Goal: Transaction & Acquisition: Purchase product/service

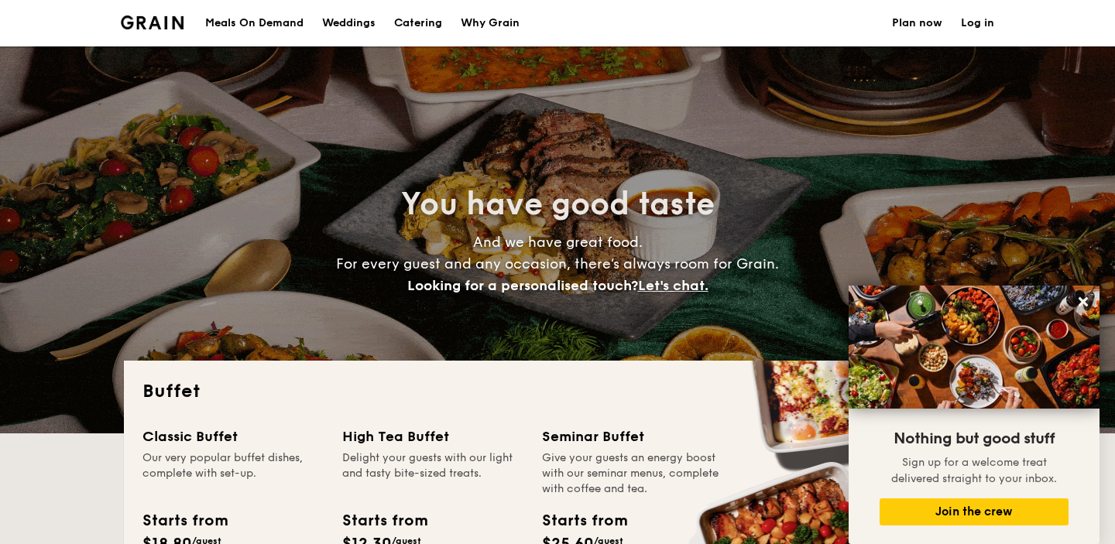
select select
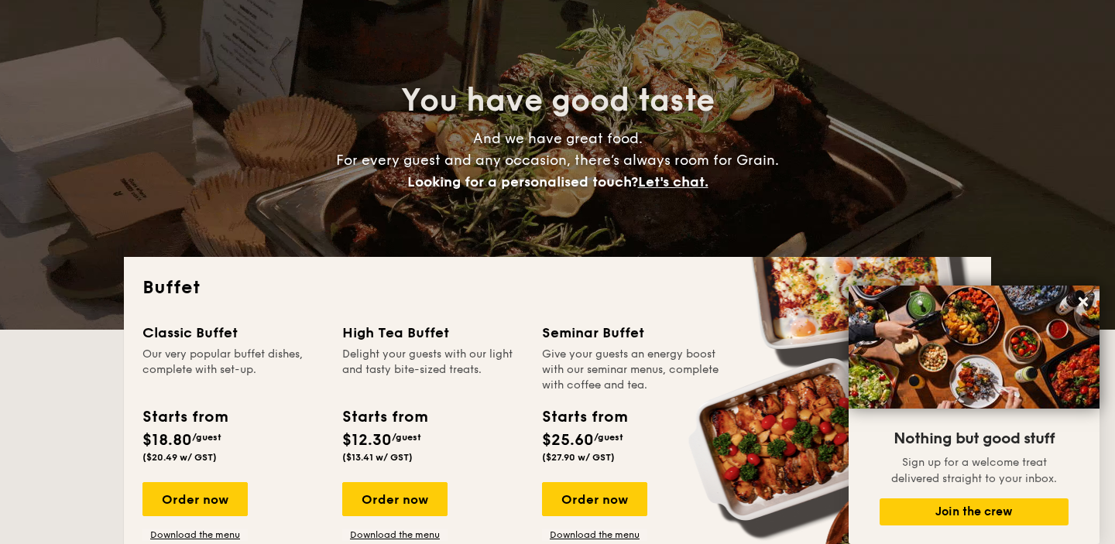
scroll to position [116, 0]
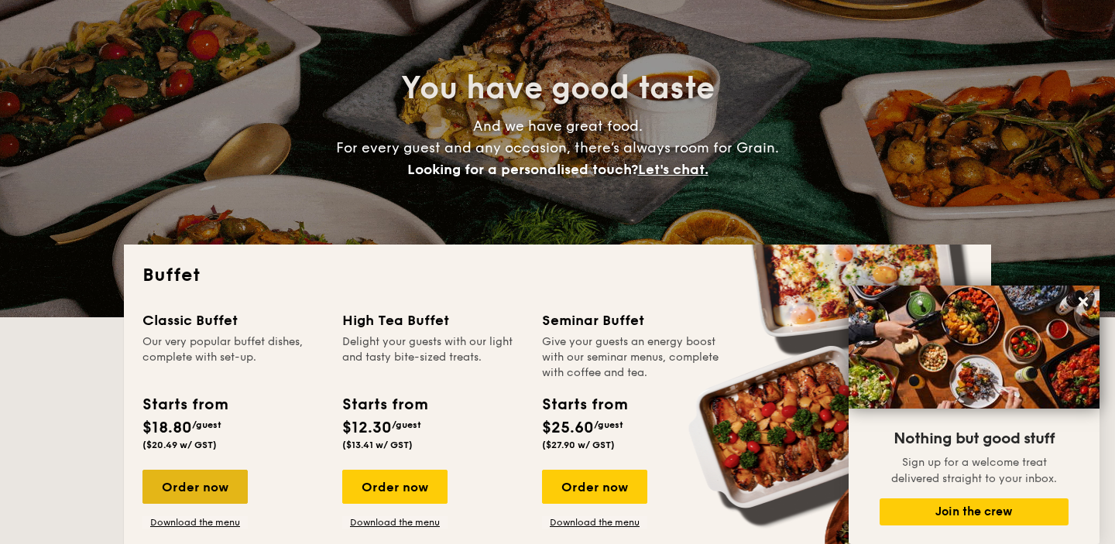
click at [194, 486] on div "Order now" at bounding box center [194, 487] width 105 height 34
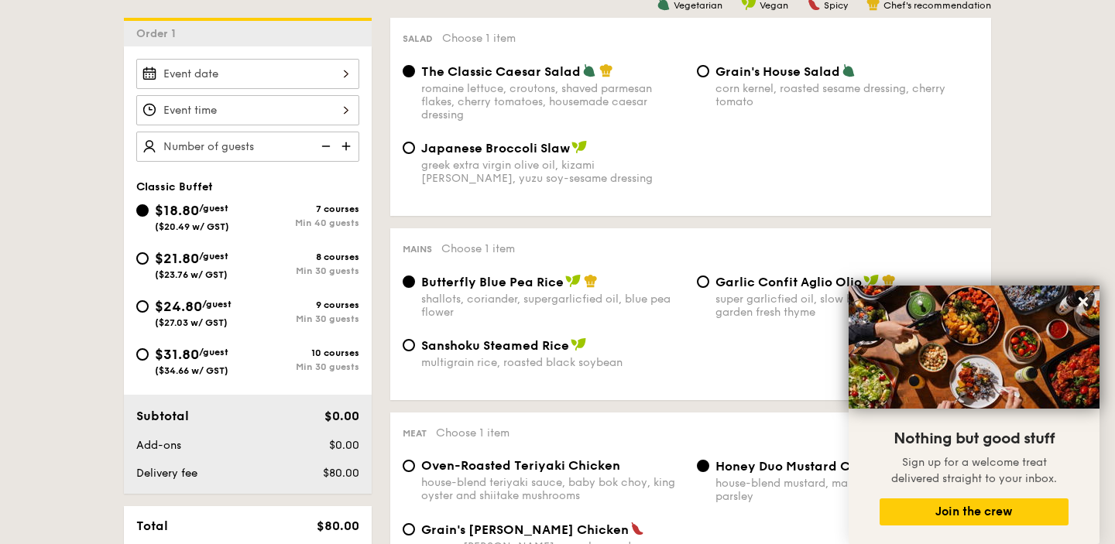
scroll to position [443, 0]
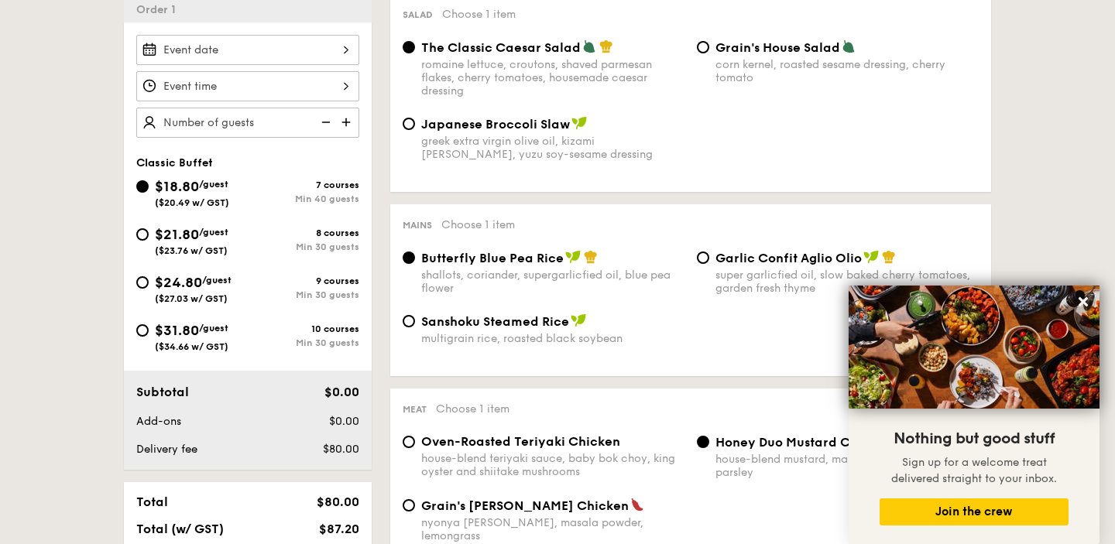
click at [574, 147] on div "greek extra virgin olive oil, kizami [PERSON_NAME], yuzu soy-sesame dressing" at bounding box center [552, 148] width 263 height 26
click at [415, 130] on input "Japanese Broccoli Slaw greek extra virgin olive oil, kizami [PERSON_NAME], yuzu…" at bounding box center [409, 124] width 12 height 12
radio input "true"
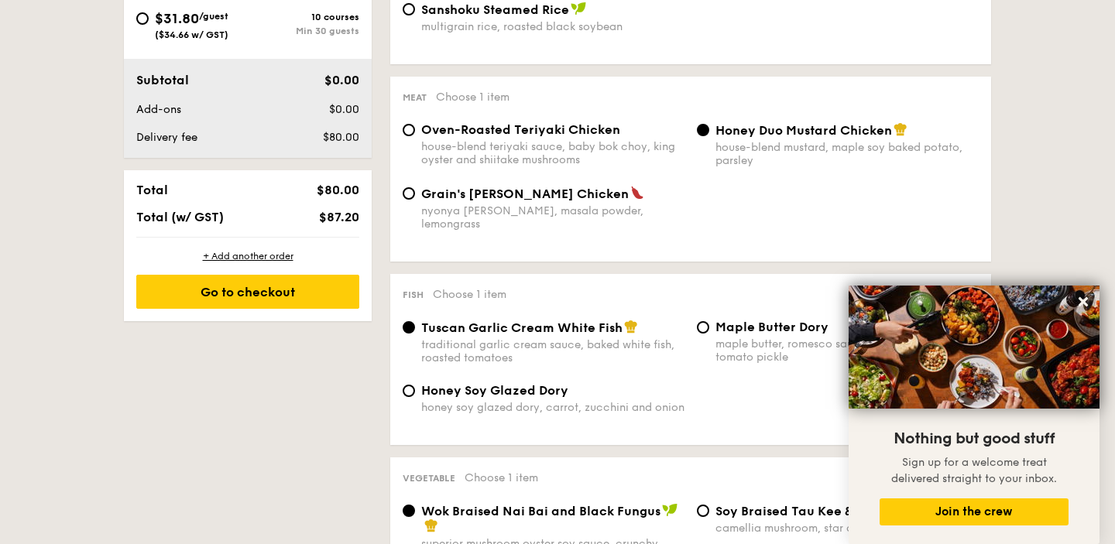
scroll to position [763, 0]
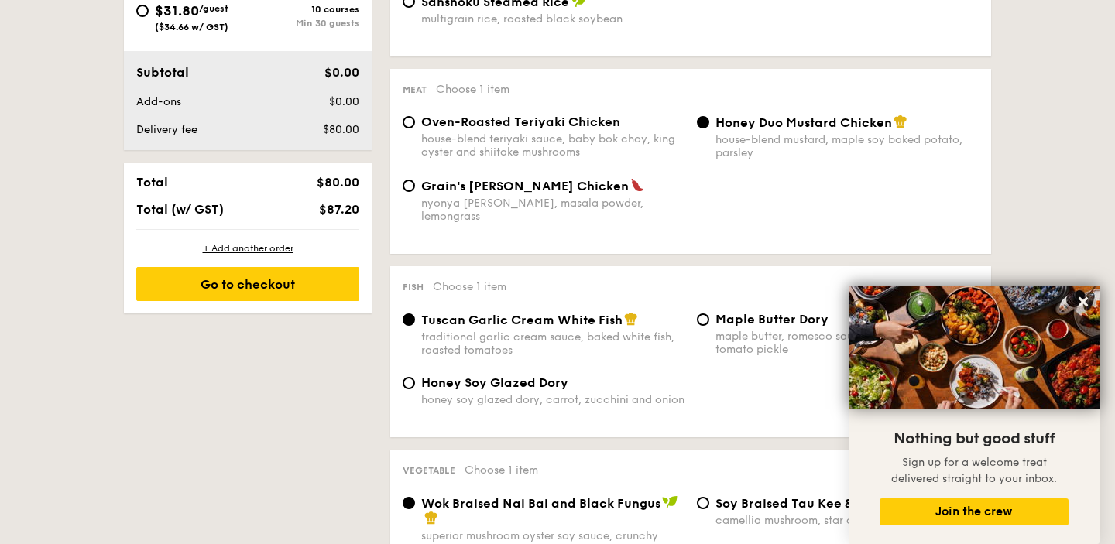
click at [609, 146] on div "house-blend teriyaki sauce, baby bok choy, king oyster and shiitake mushrooms" at bounding box center [552, 145] width 263 height 26
click at [415, 129] on input "Oven-Roasted Teriyaki Chicken house-blend teriyaki sauce, baby bok choy, king o…" at bounding box center [409, 122] width 12 height 12
radio input "true"
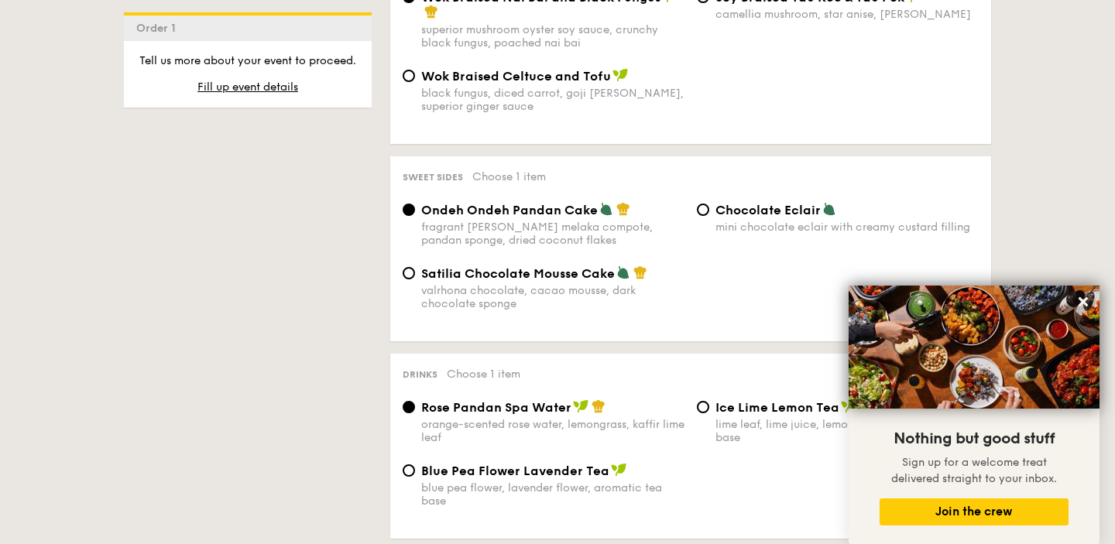
scroll to position [1272, 0]
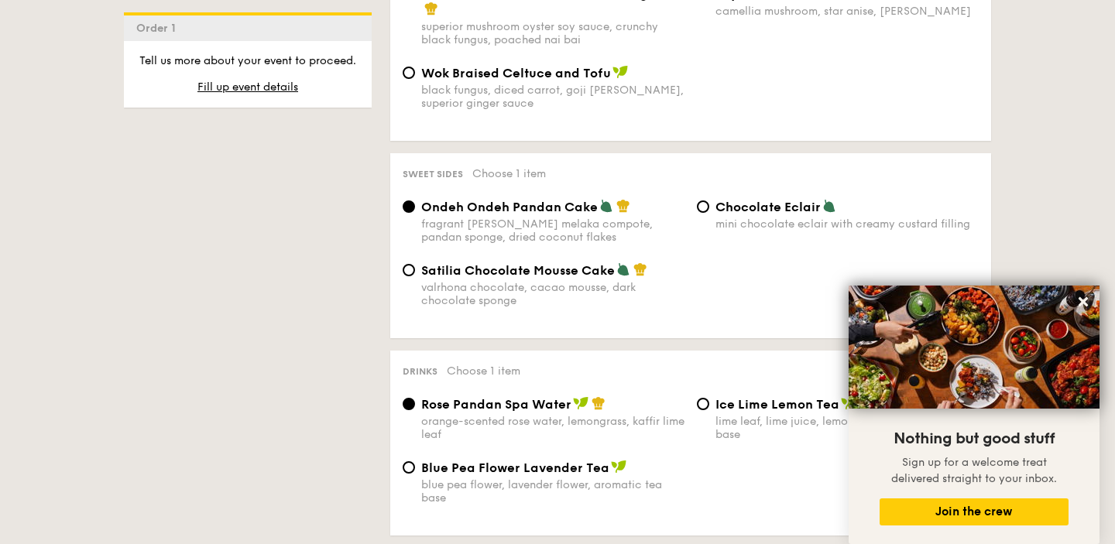
click at [749, 210] on div "Chocolate Eclair mini chocolate eclair with creamy custard filling" at bounding box center [846, 215] width 263 height 32
click at [709, 210] on input "Chocolate Eclair mini chocolate eclair with creamy custard filling" at bounding box center [703, 207] width 12 height 12
radio input "true"
click at [616, 271] on img at bounding box center [623, 269] width 14 height 14
click at [415, 271] on input "Satilia Chocolate Mousse Cake valrhona chocolate, cacao mousse, dark chocolate …" at bounding box center [409, 270] width 12 height 12
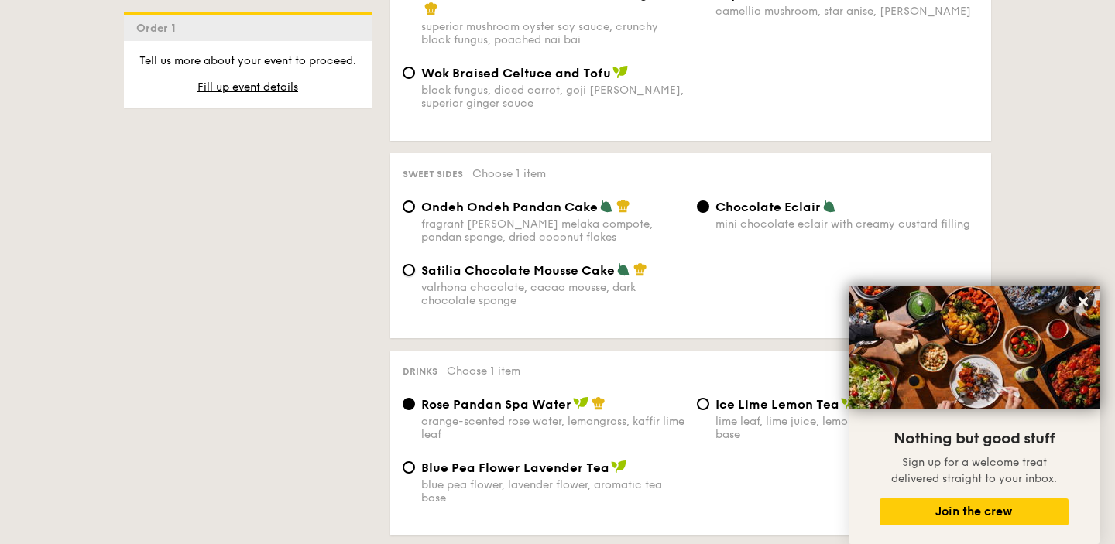
radio input "true"
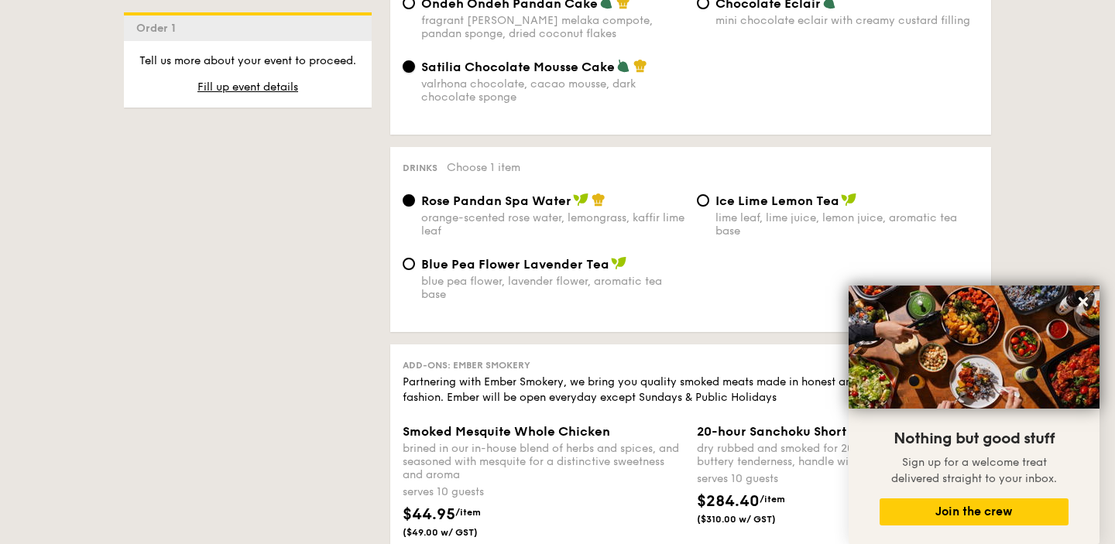
scroll to position [1487, 0]
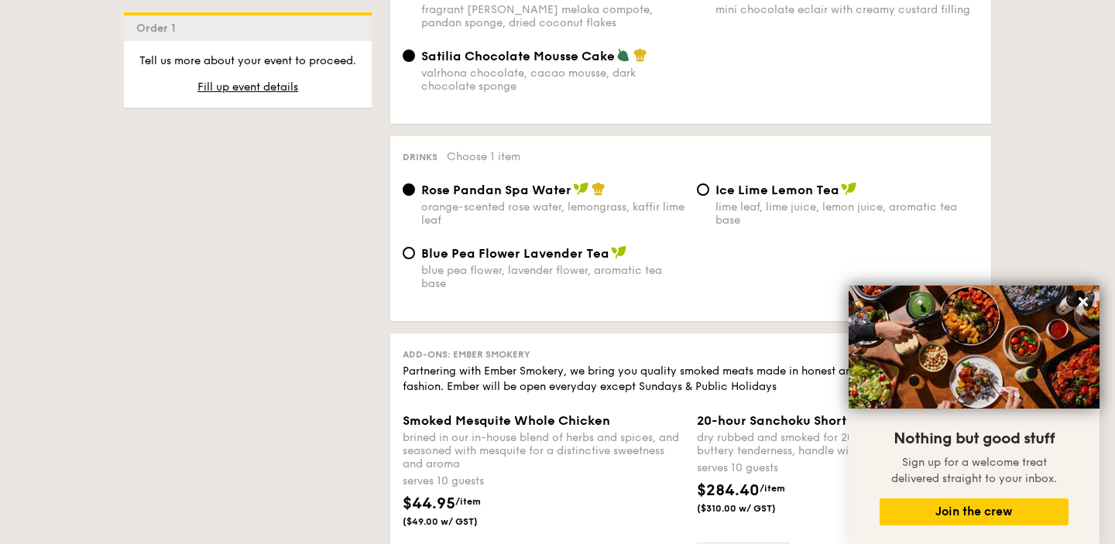
click at [773, 204] on div "lime leaf, lime juice, lemon juice, aromatic tea base" at bounding box center [846, 214] width 263 height 26
click at [709, 196] on input "Ice Lime Lemon Tea lime leaf, lime juice, lemon juice, aromatic tea base" at bounding box center [703, 189] width 12 height 12
radio input "true"
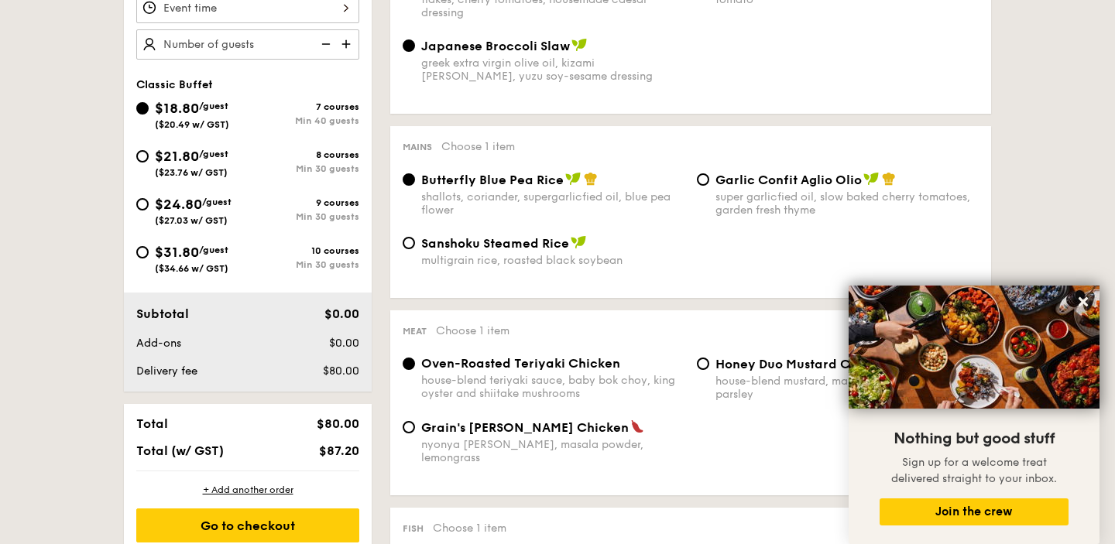
scroll to position [427, 0]
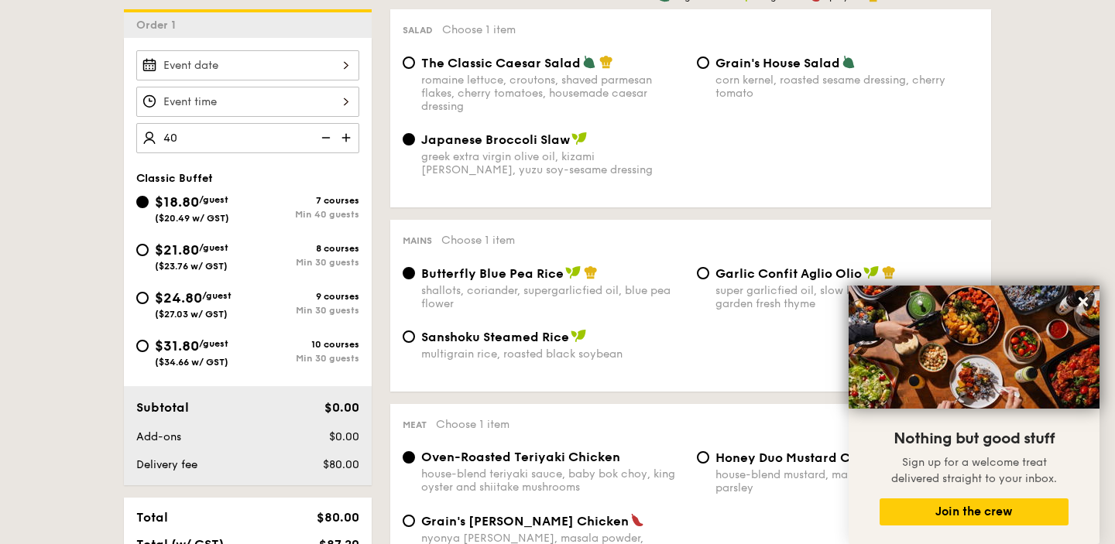
type input "40 guests"
click at [260, 100] on div at bounding box center [247, 102] width 223 height 30
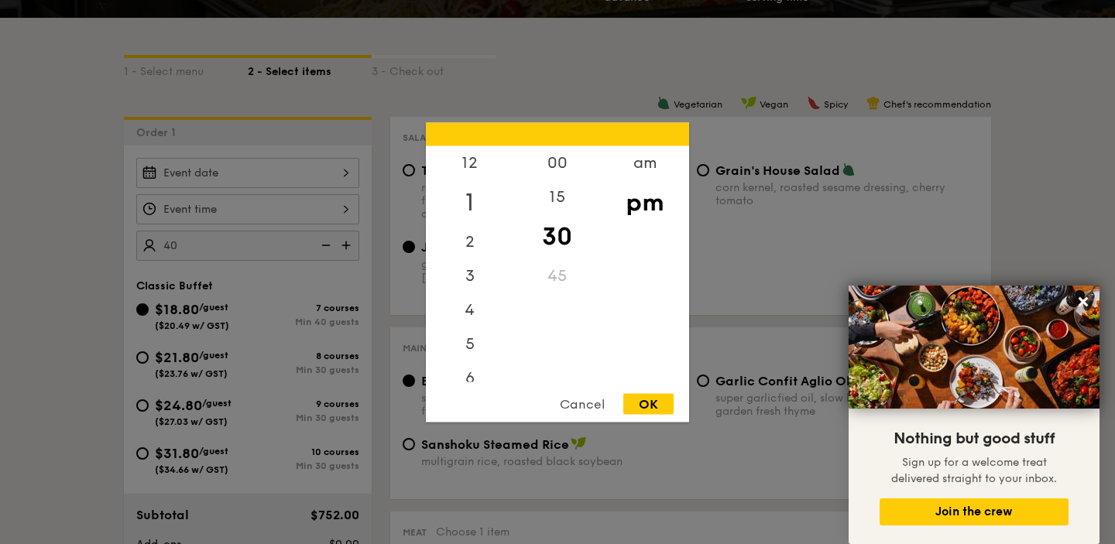
scroll to position [317, 0]
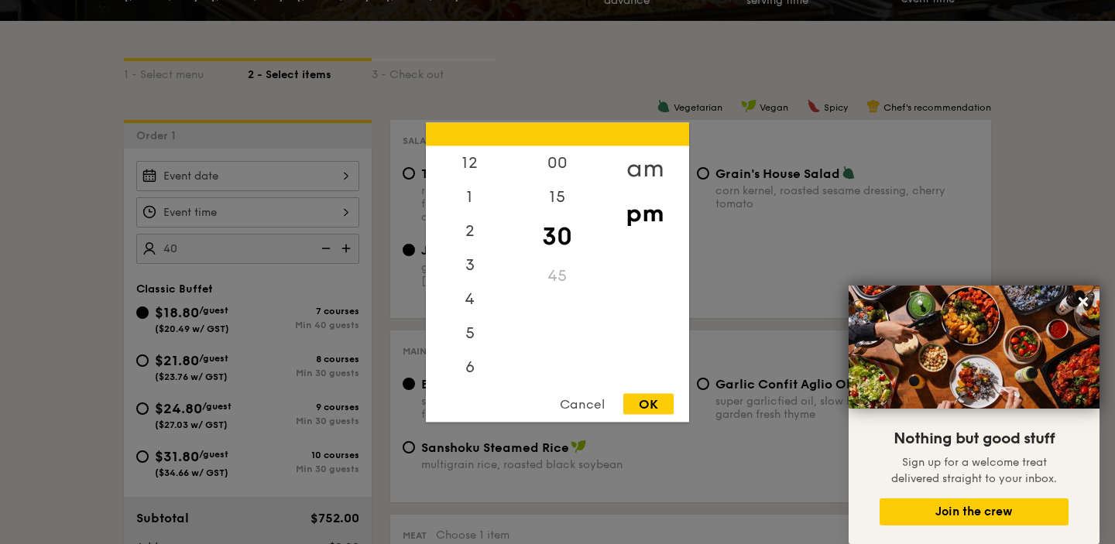
click at [648, 162] on div "am" at bounding box center [644, 168] width 87 height 45
click at [558, 168] on div "00" at bounding box center [556, 168] width 87 height 45
click at [476, 370] on div "11" at bounding box center [469, 370] width 87 height 45
click at [657, 403] on div "OK" at bounding box center [648, 403] width 50 height 21
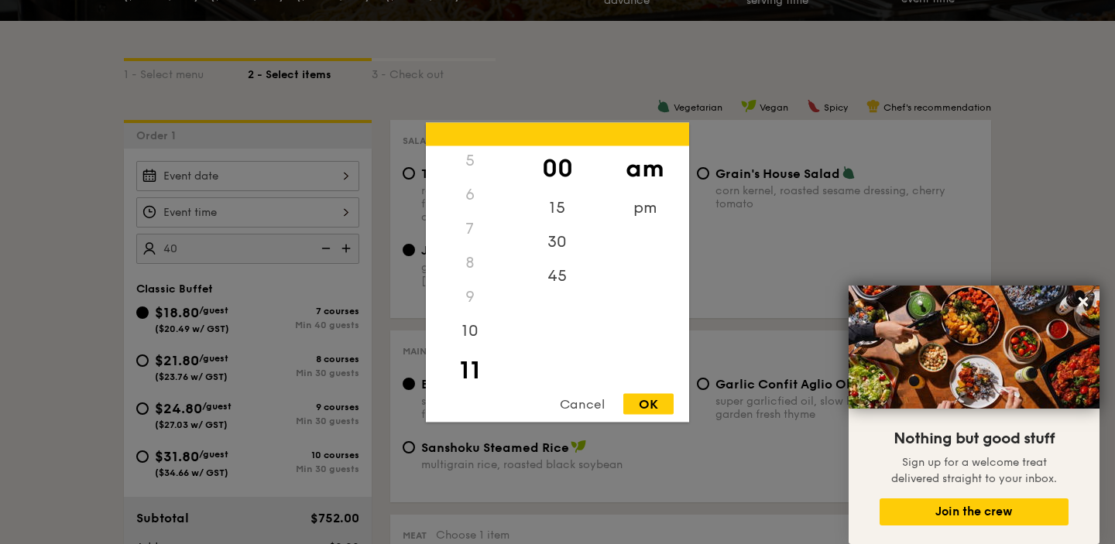
type input "11:00AM"
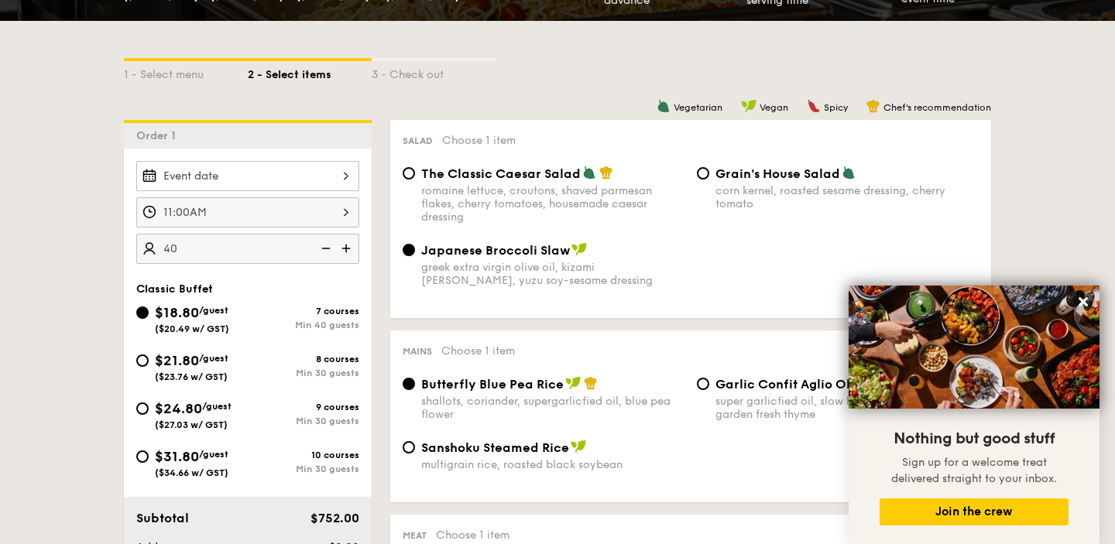
click at [249, 173] on div at bounding box center [247, 176] width 223 height 30
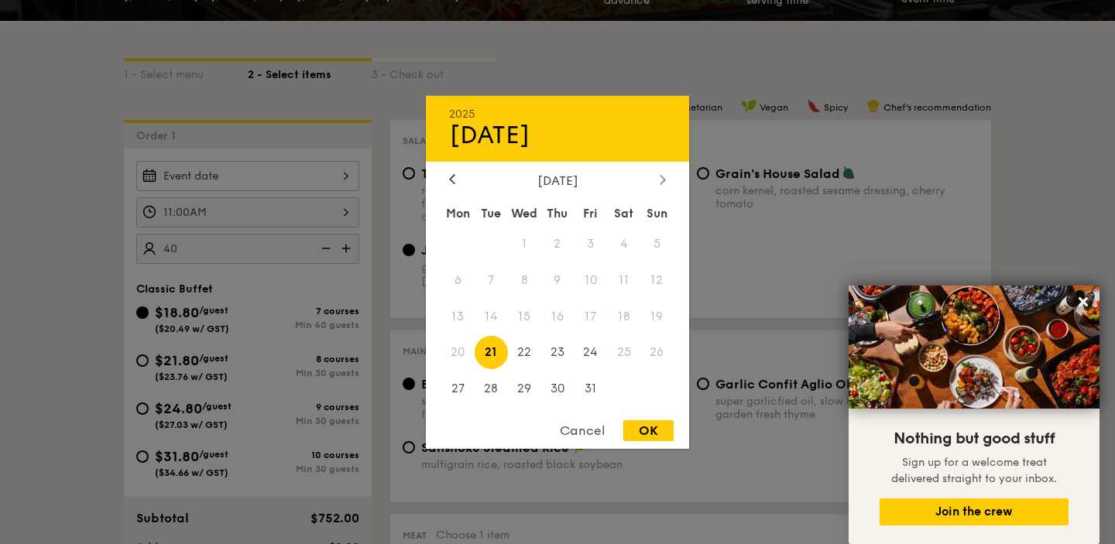
click at [660, 178] on icon at bounding box center [663, 179] width 6 height 10
click at [629, 352] on span "22" at bounding box center [623, 352] width 33 height 33
click at [650, 432] on div "OK" at bounding box center [648, 430] width 50 height 21
type input "[DATE]"
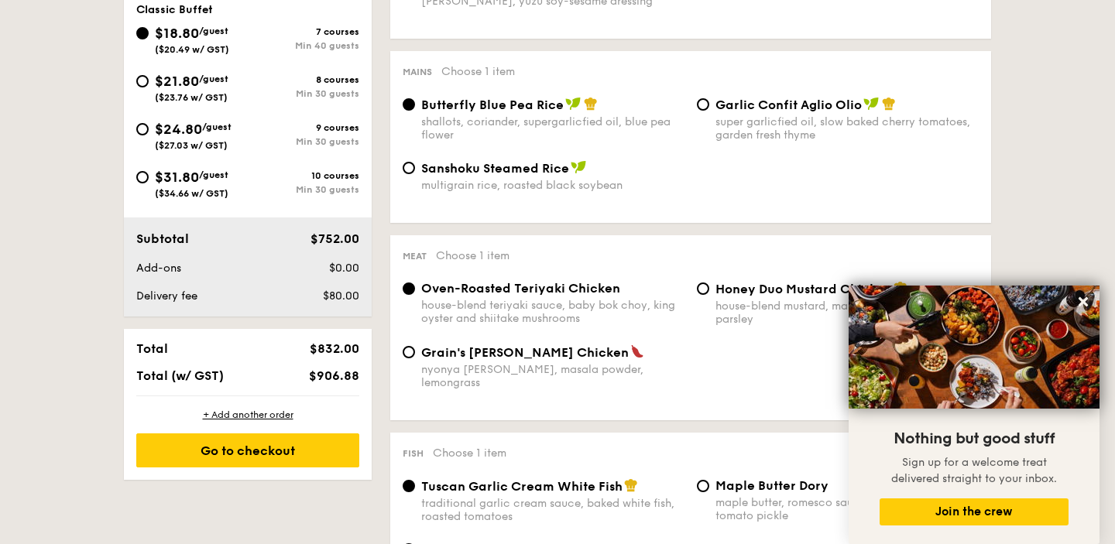
scroll to position [599, 0]
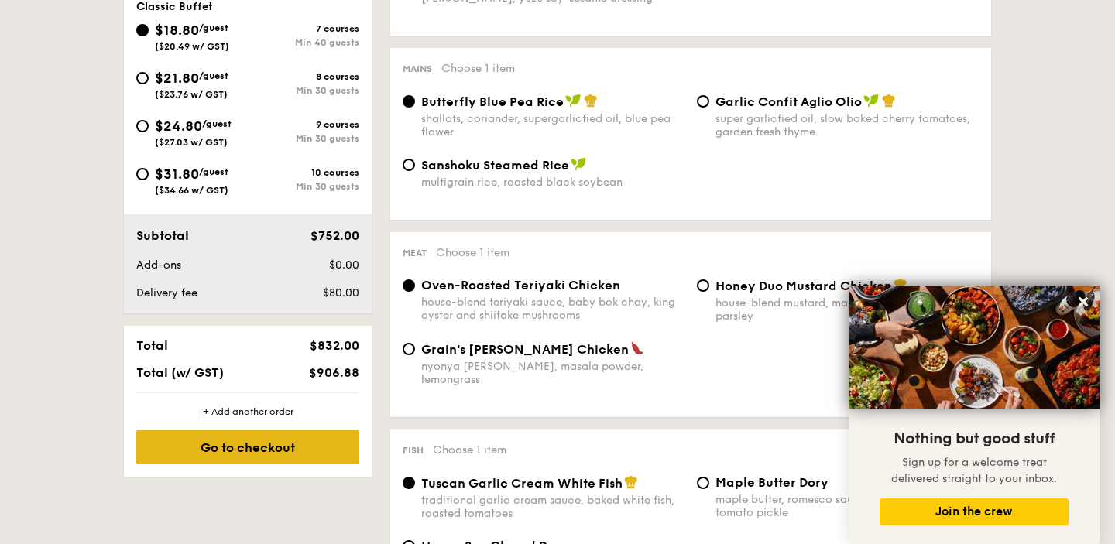
click at [267, 454] on div "Go to checkout" at bounding box center [247, 447] width 223 height 34
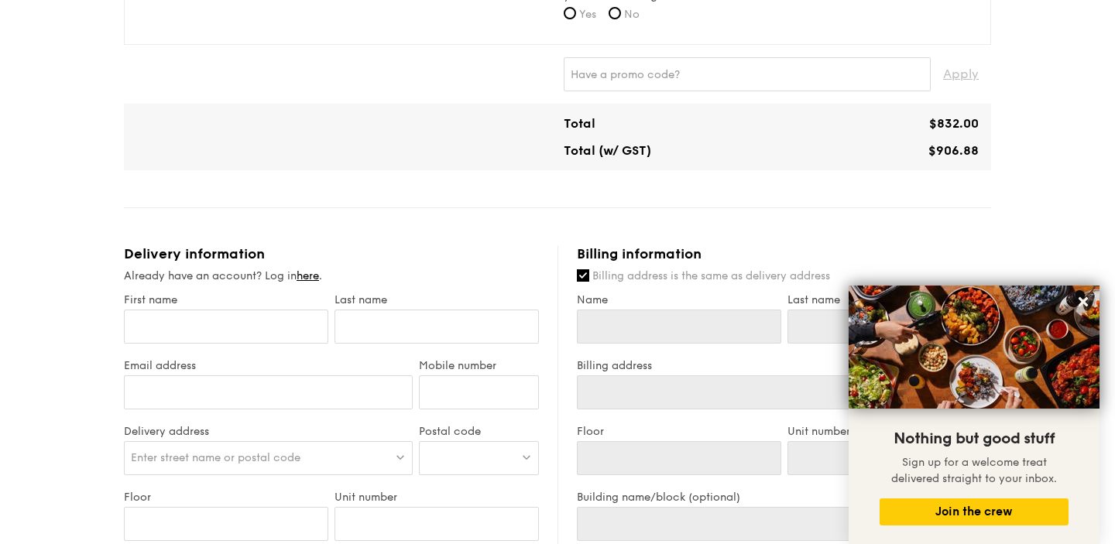
scroll to position [650, 0]
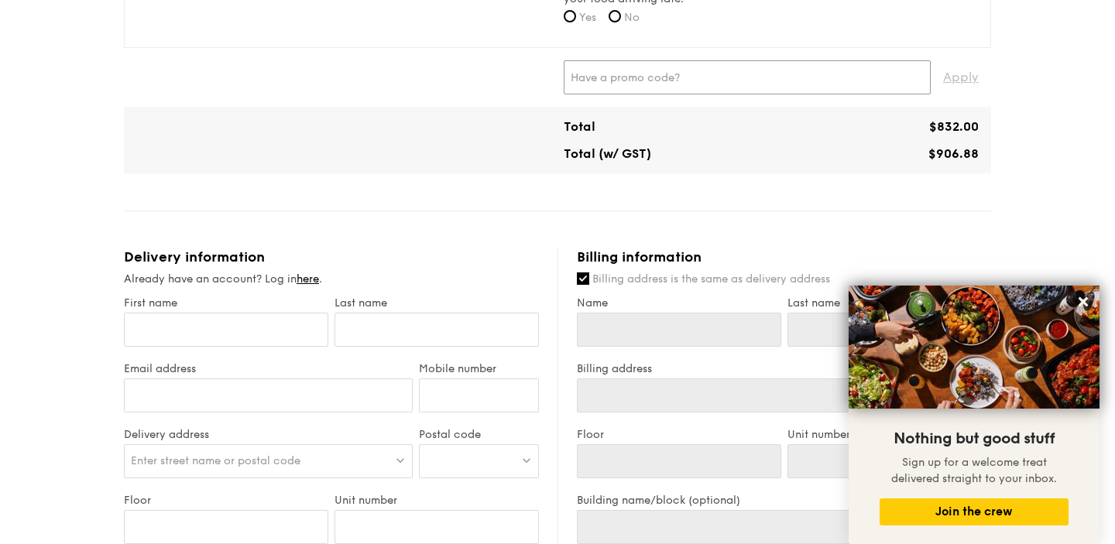
click at [629, 84] on input "text" at bounding box center [747, 77] width 367 height 34
type input "[PERSON_NAME]"
click at [965, 72] on span "Apply" at bounding box center [961, 77] width 36 height 34
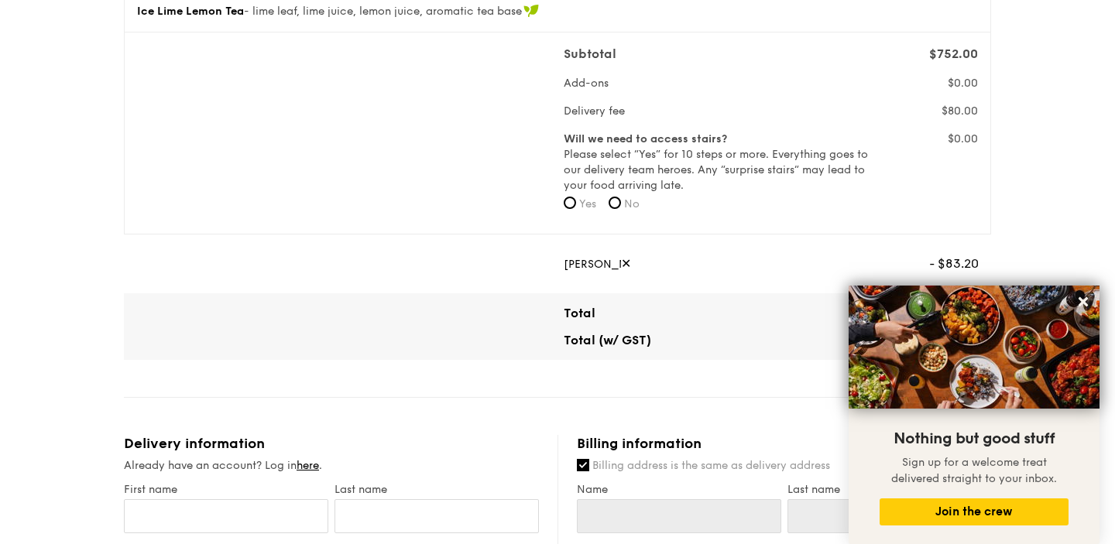
scroll to position [557, 0]
